Goal: Find specific page/section: Find specific page/section

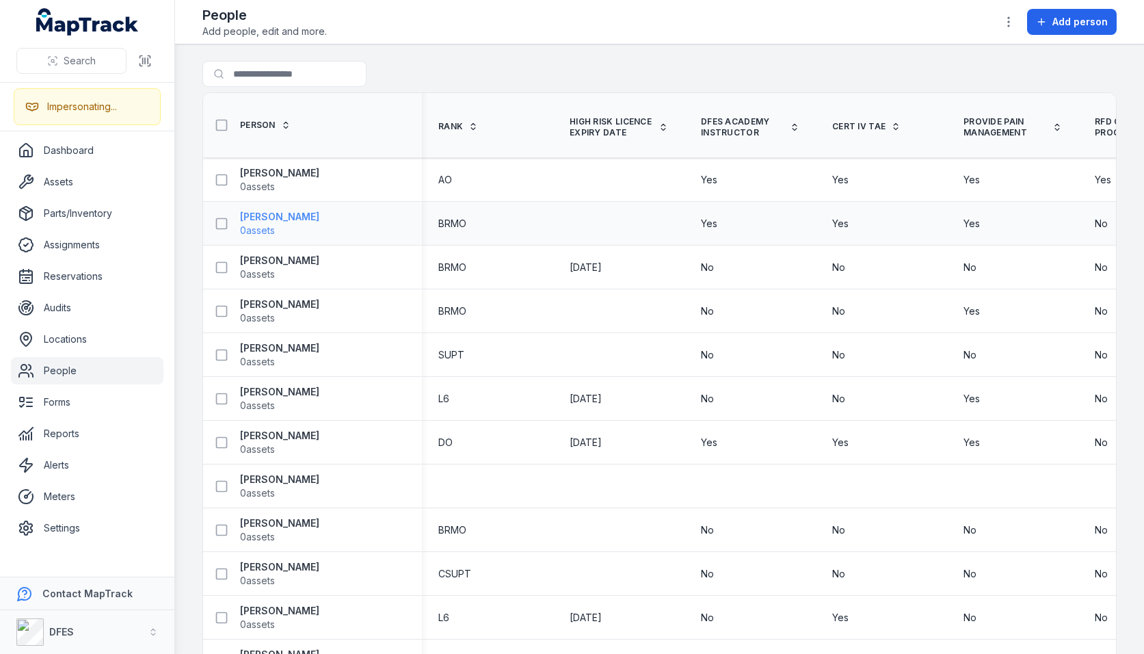
click at [262, 222] on strong "[PERSON_NAME]" at bounding box center [279, 217] width 79 height 14
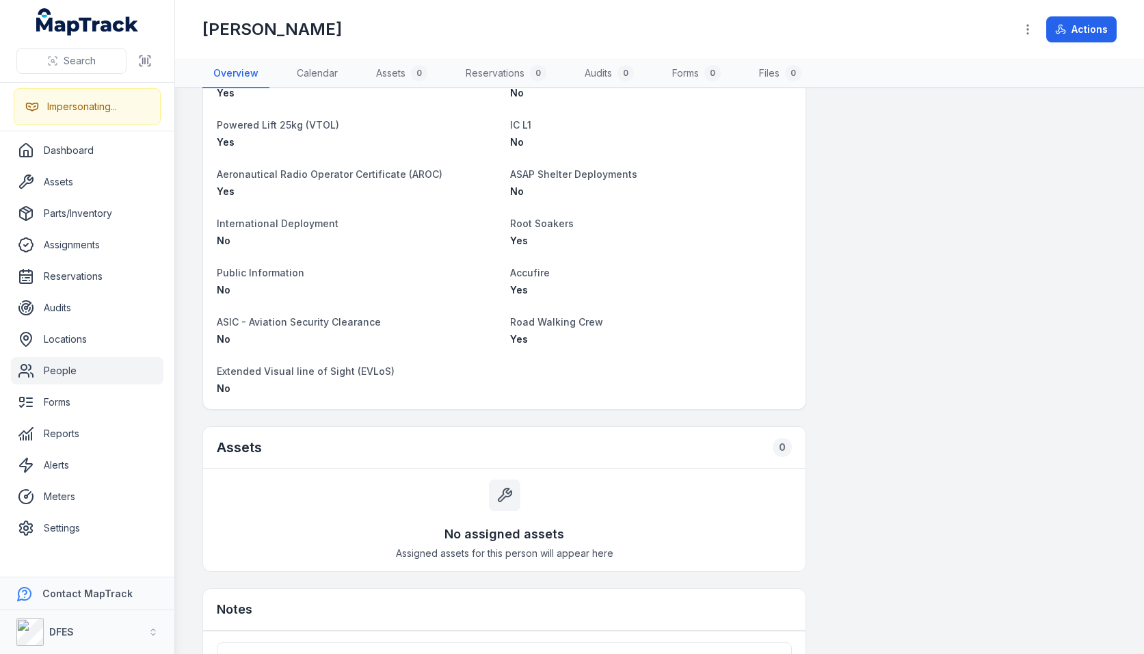
scroll to position [1684, 0]
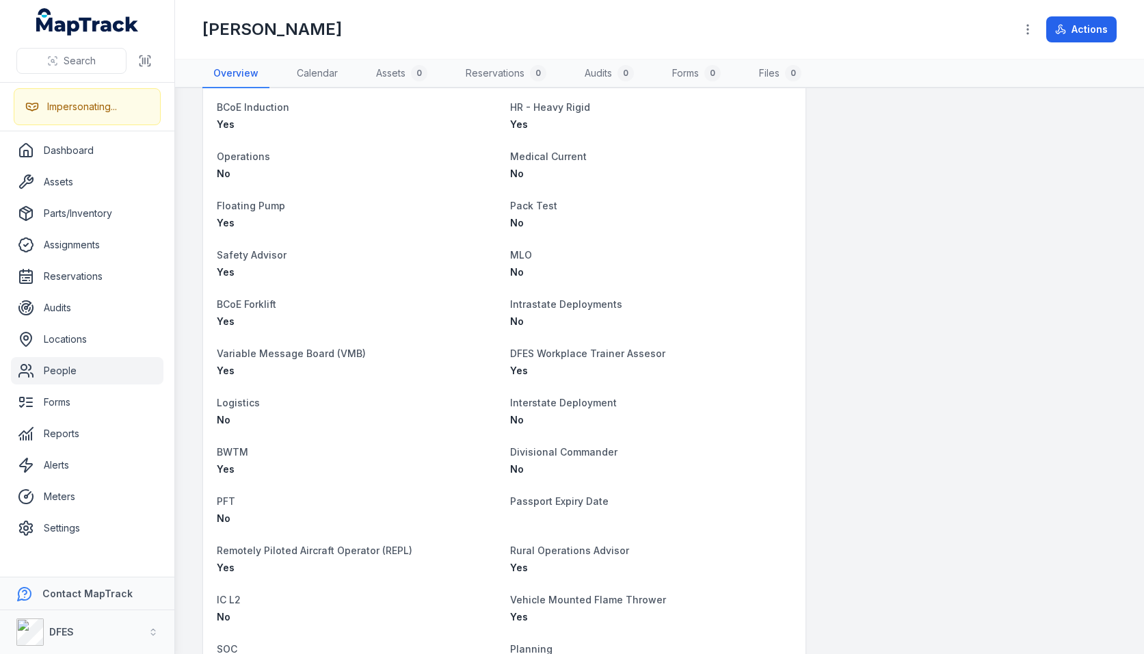
scroll to position [0, 0]
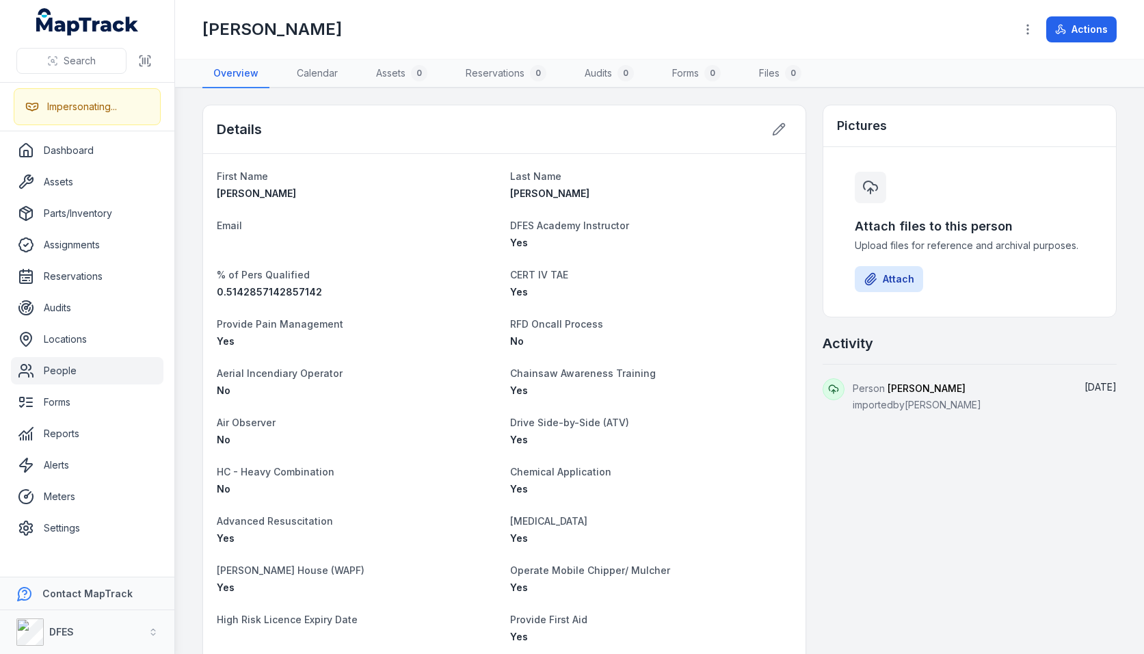
click at [864, 191] on icon at bounding box center [870, 187] width 16 height 16
click at [910, 182] on div "Attach files to this person Upload files for reference and archival purposes. A…" at bounding box center [969, 232] width 263 height 142
click at [766, 90] on main "Details First Name [PERSON_NAME] Last Name [PERSON_NAME] Email DFES Academy Ins…" at bounding box center [659, 371] width 969 height 566
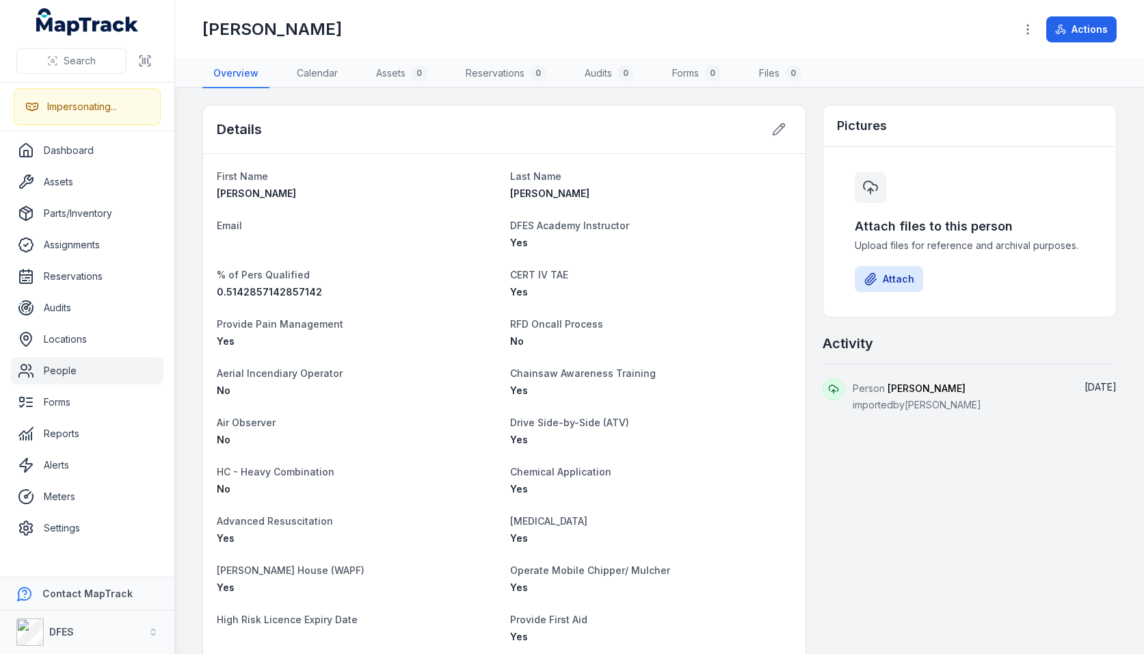
click at [793, 38] on div "[PERSON_NAME]" at bounding box center [602, 29] width 801 height 22
click at [916, 43] on div "[PERSON_NAME] Actions" at bounding box center [659, 29] width 914 height 48
click at [70, 632] on strong "DFES" at bounding box center [61, 632] width 25 height 12
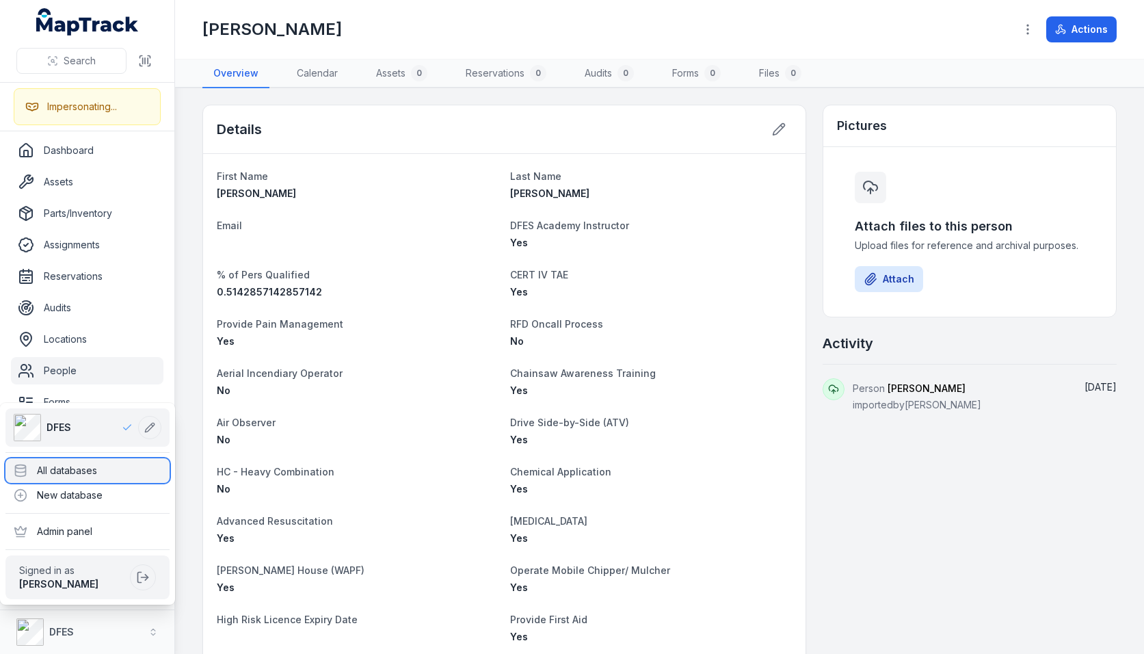
click at [75, 466] on div "All databases" at bounding box center [87, 470] width 164 height 25
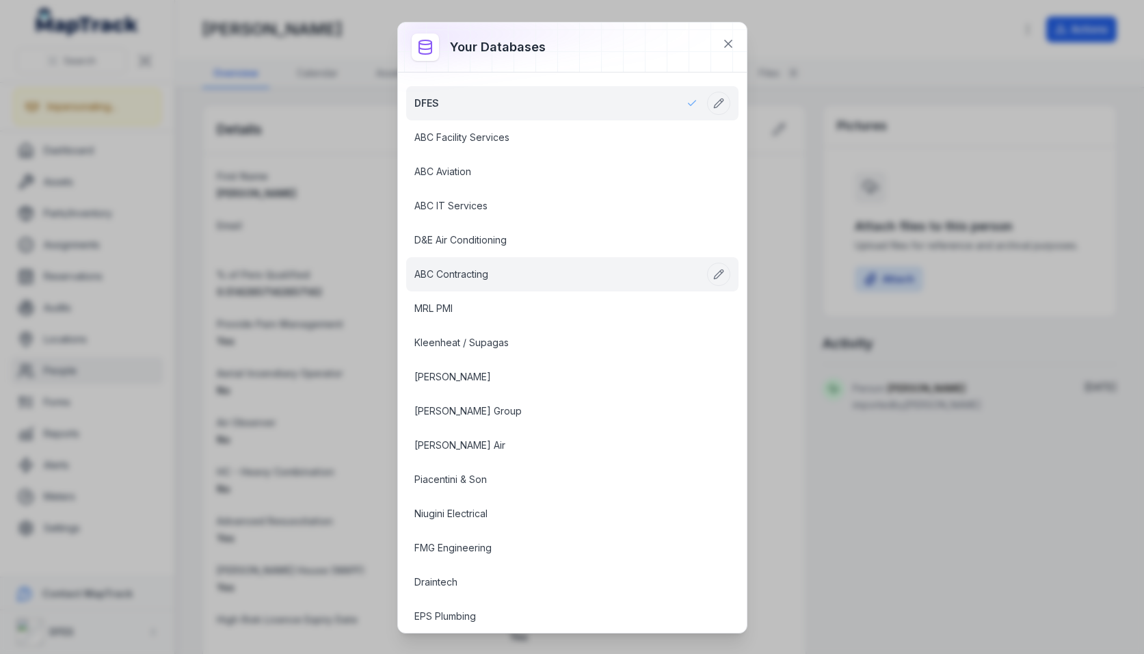
click at [479, 268] on link "ABC Contracting" at bounding box center [555, 274] width 283 height 14
